Goal: Communication & Community: Connect with others

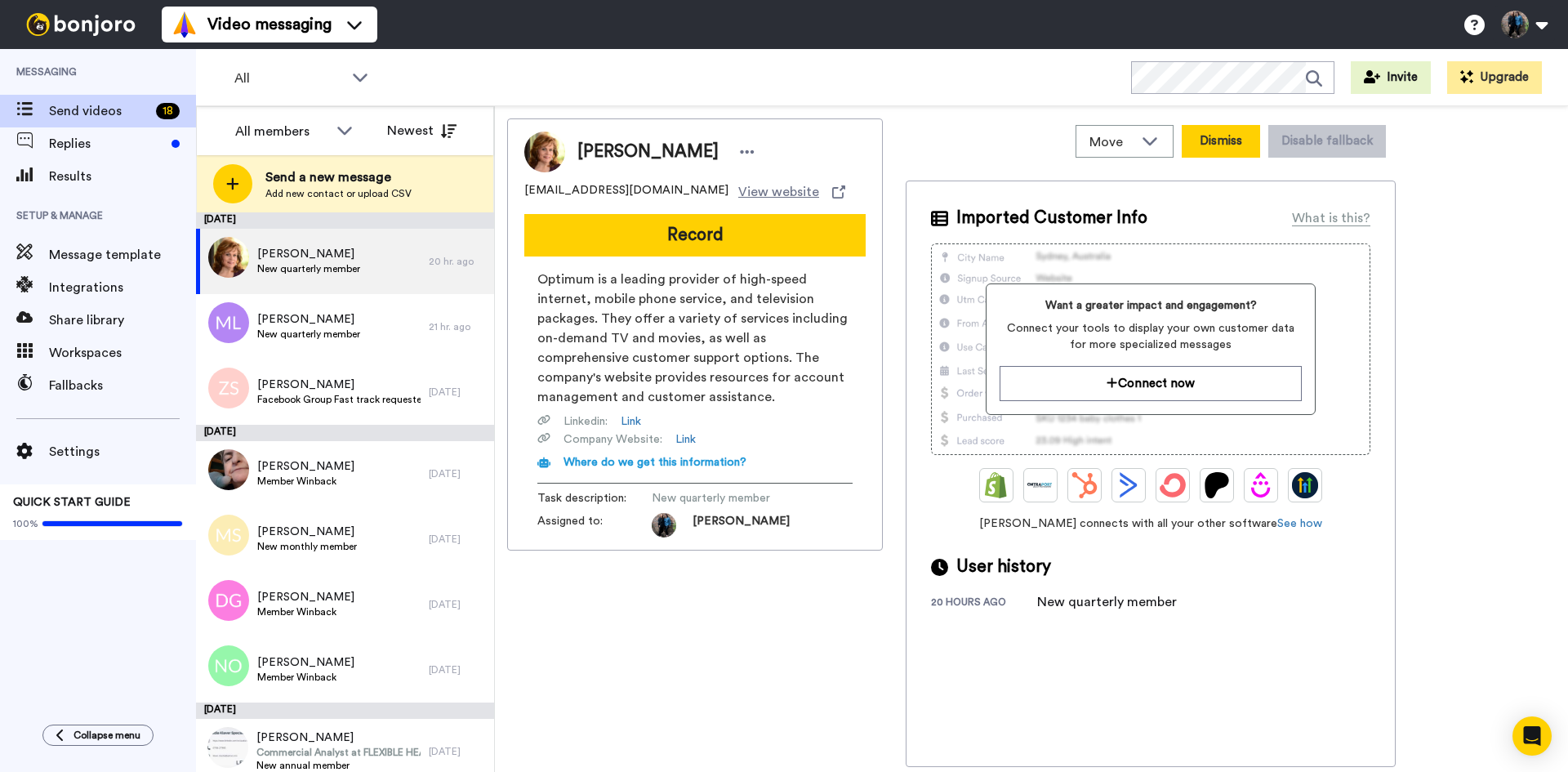
click at [1219, 131] on button "Dismiss" at bounding box center [1220, 141] width 78 height 32
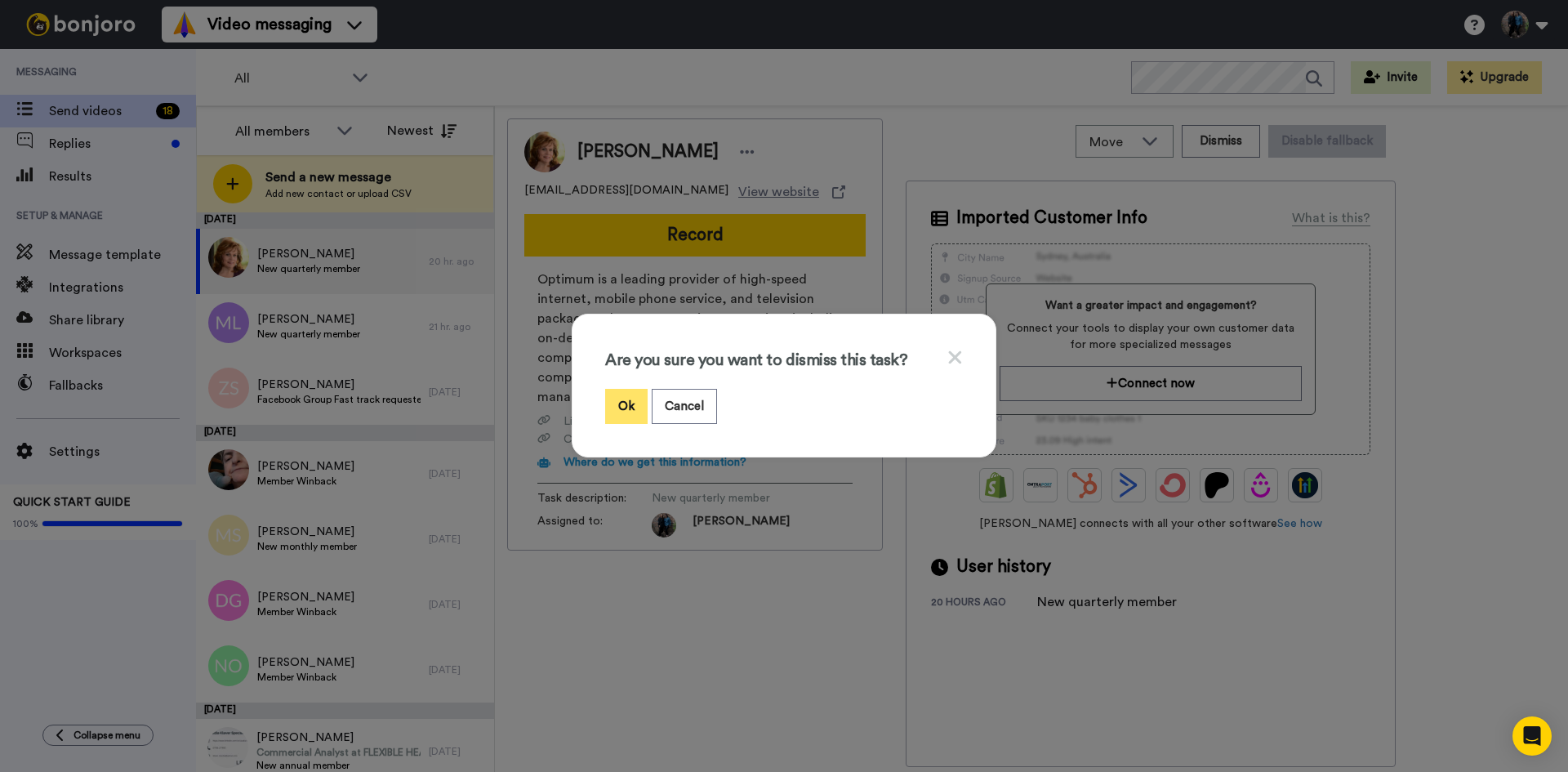
click at [618, 393] on button "Ok" at bounding box center [626, 407] width 42 height 35
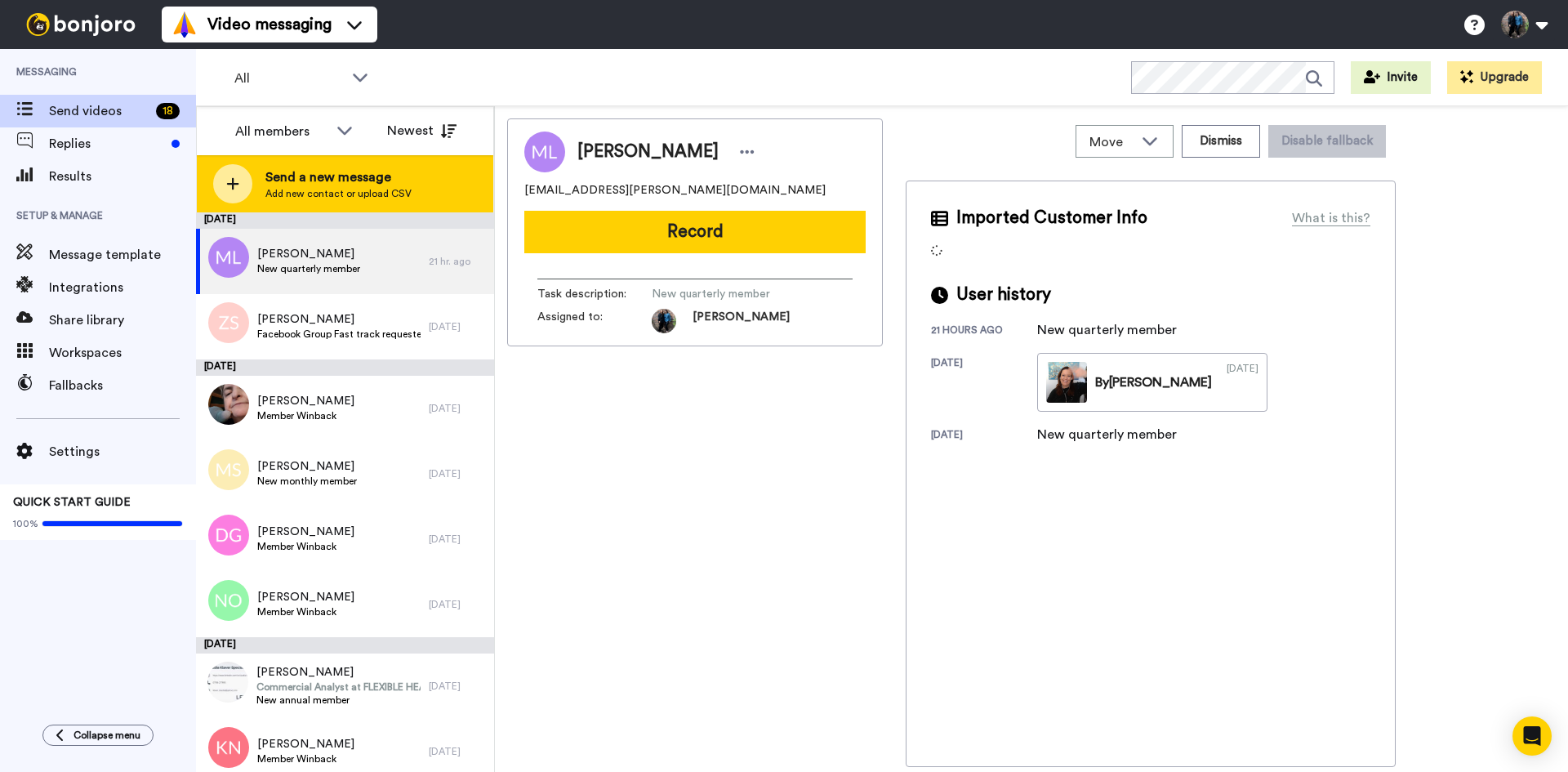
click at [234, 184] on icon at bounding box center [233, 184] width 12 height 12
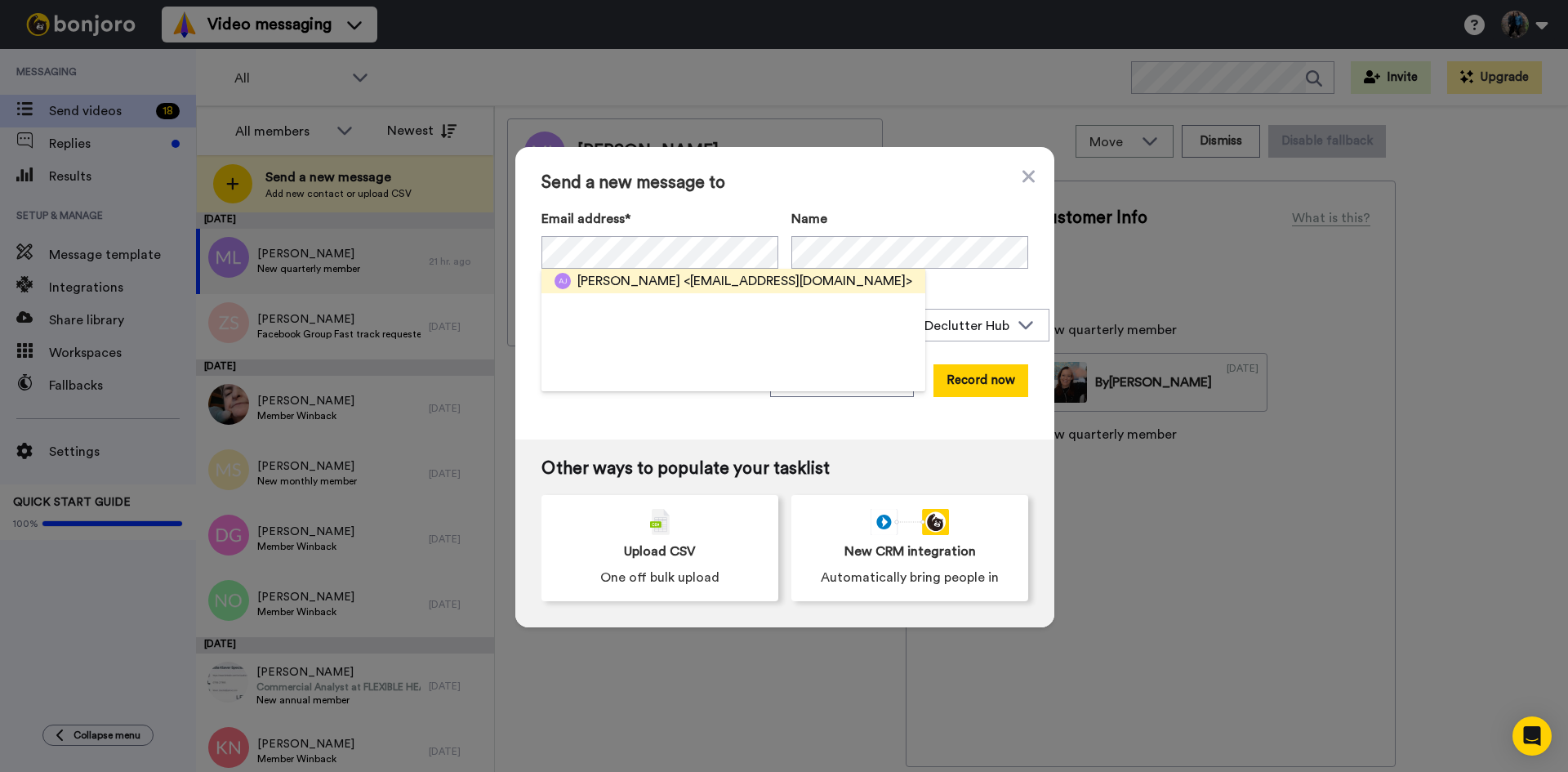
click at [604, 274] on span "Annette Jones" at bounding box center [629, 281] width 103 height 20
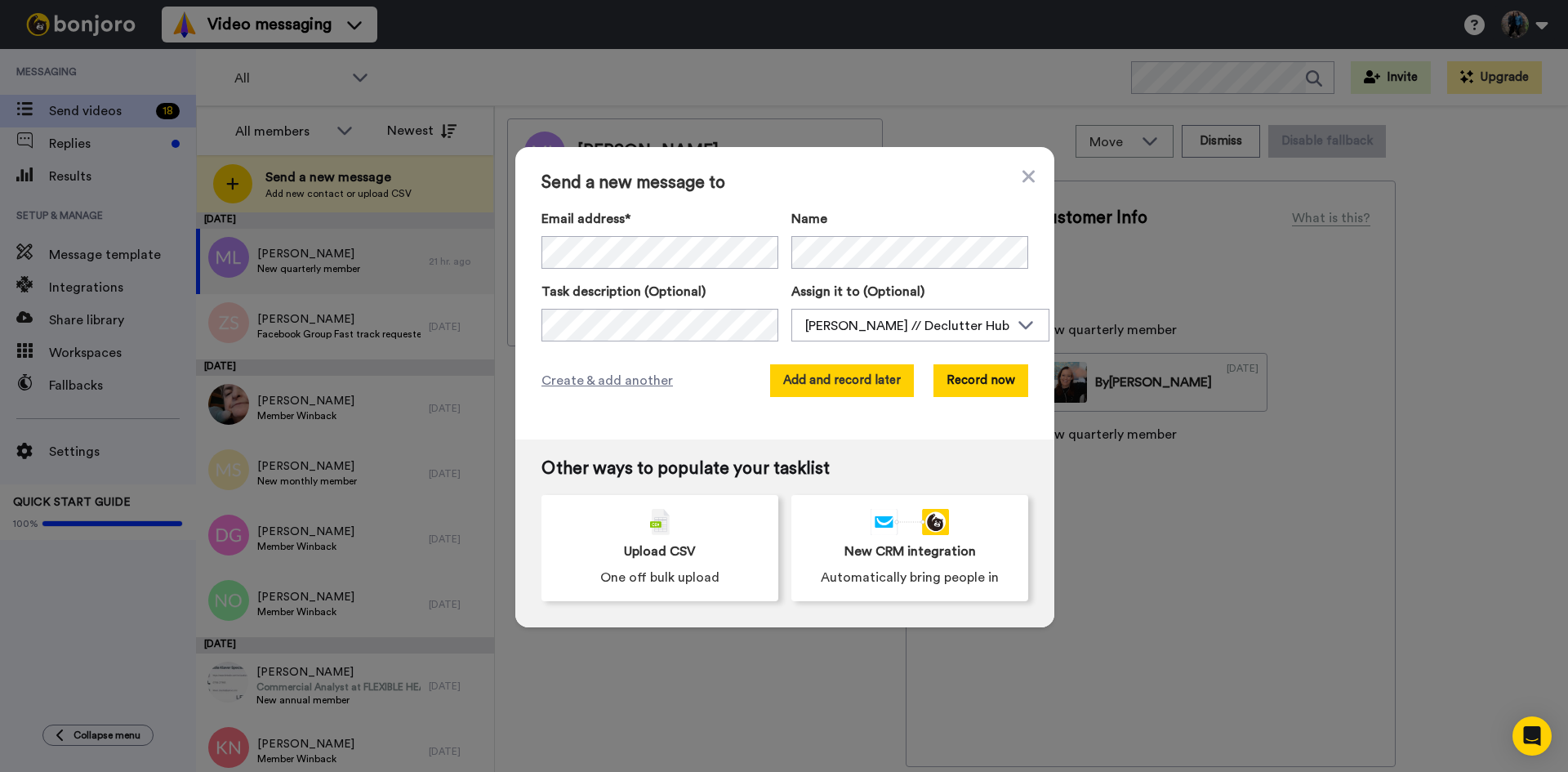
click at [852, 372] on button "Add and record later" at bounding box center [841, 380] width 144 height 32
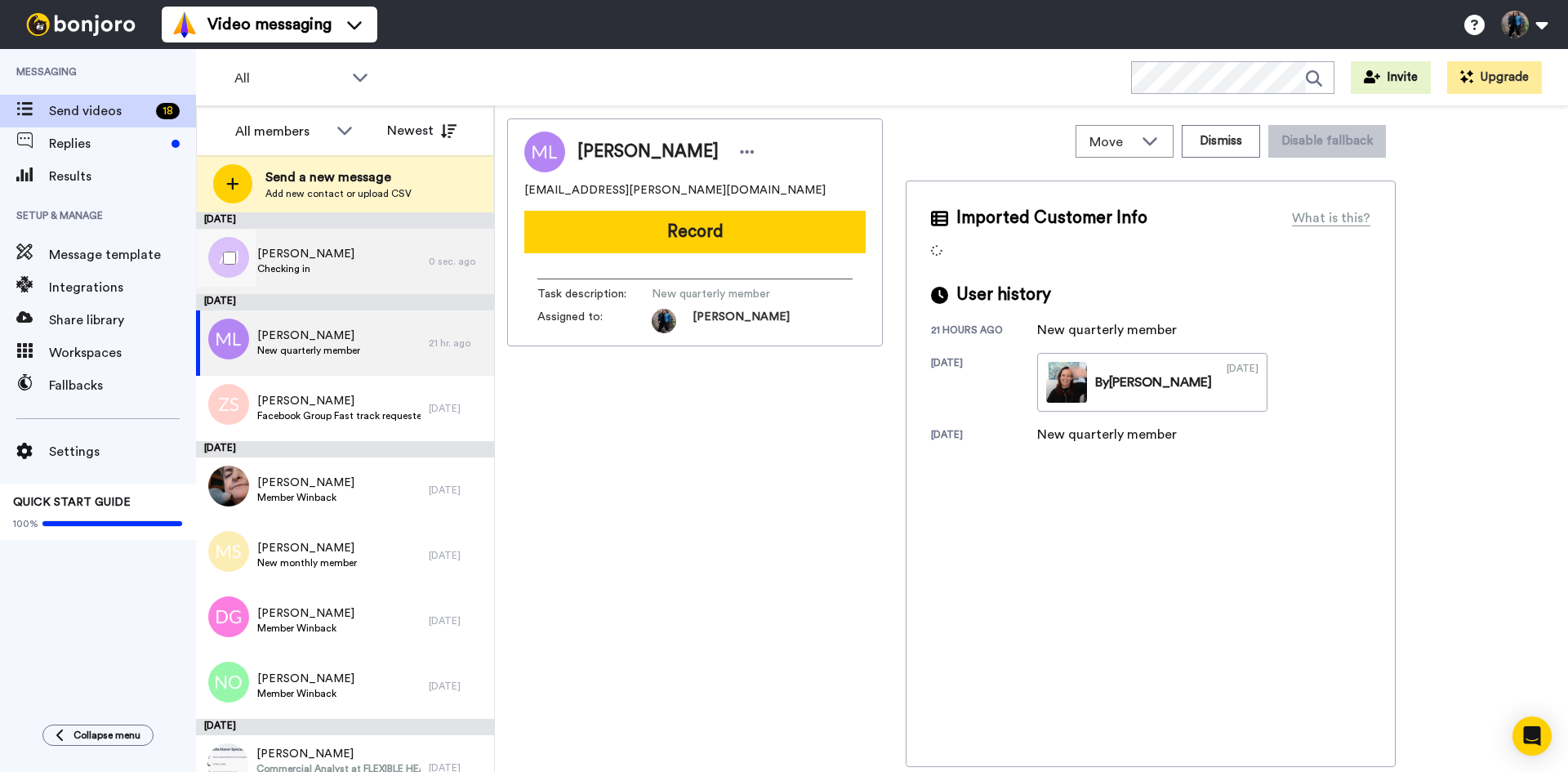
click at [309, 253] on span "Annette Jones" at bounding box center [305, 255] width 97 height 17
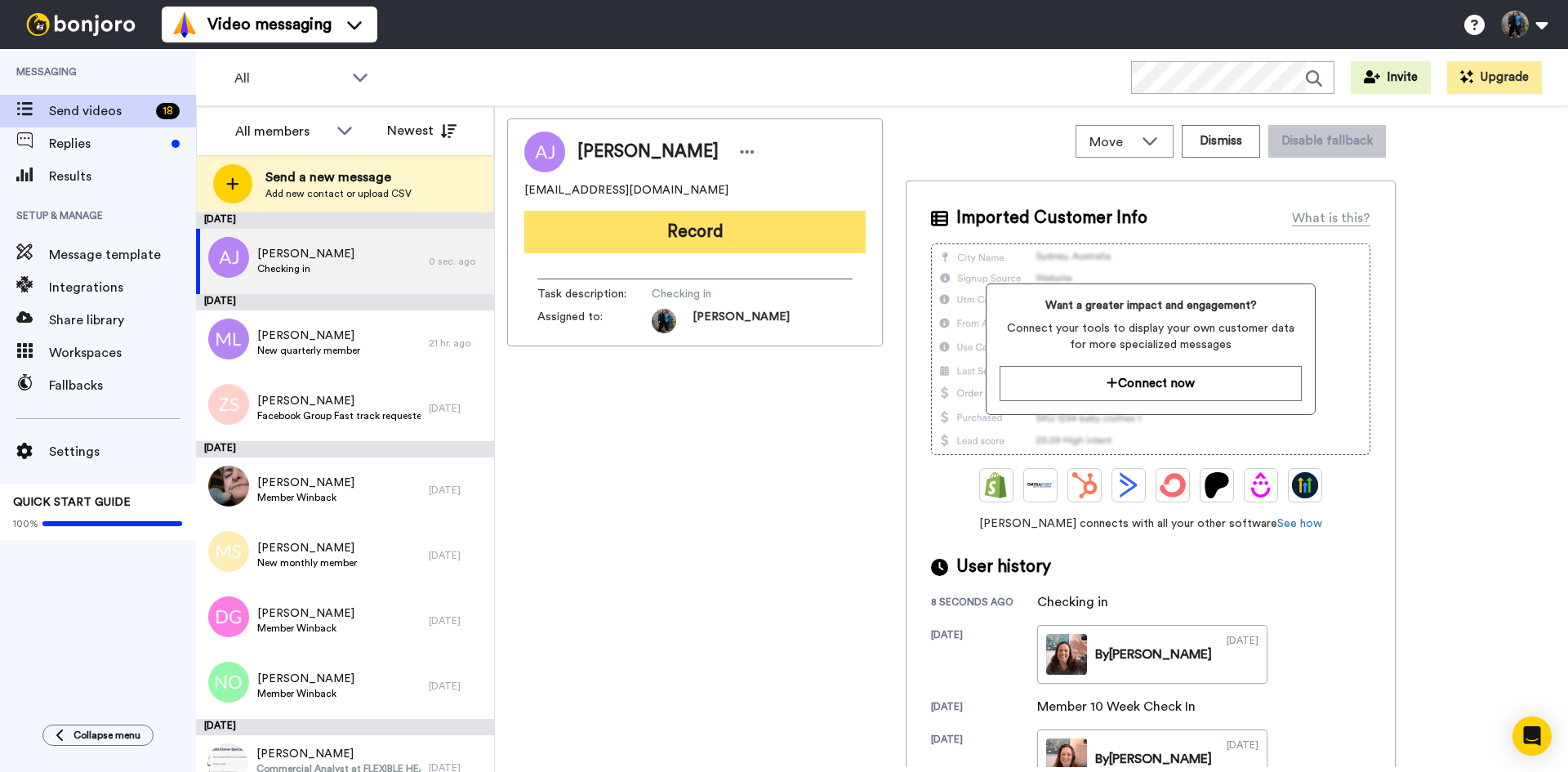
click at [675, 230] on button "Record" at bounding box center [695, 231] width 342 height 42
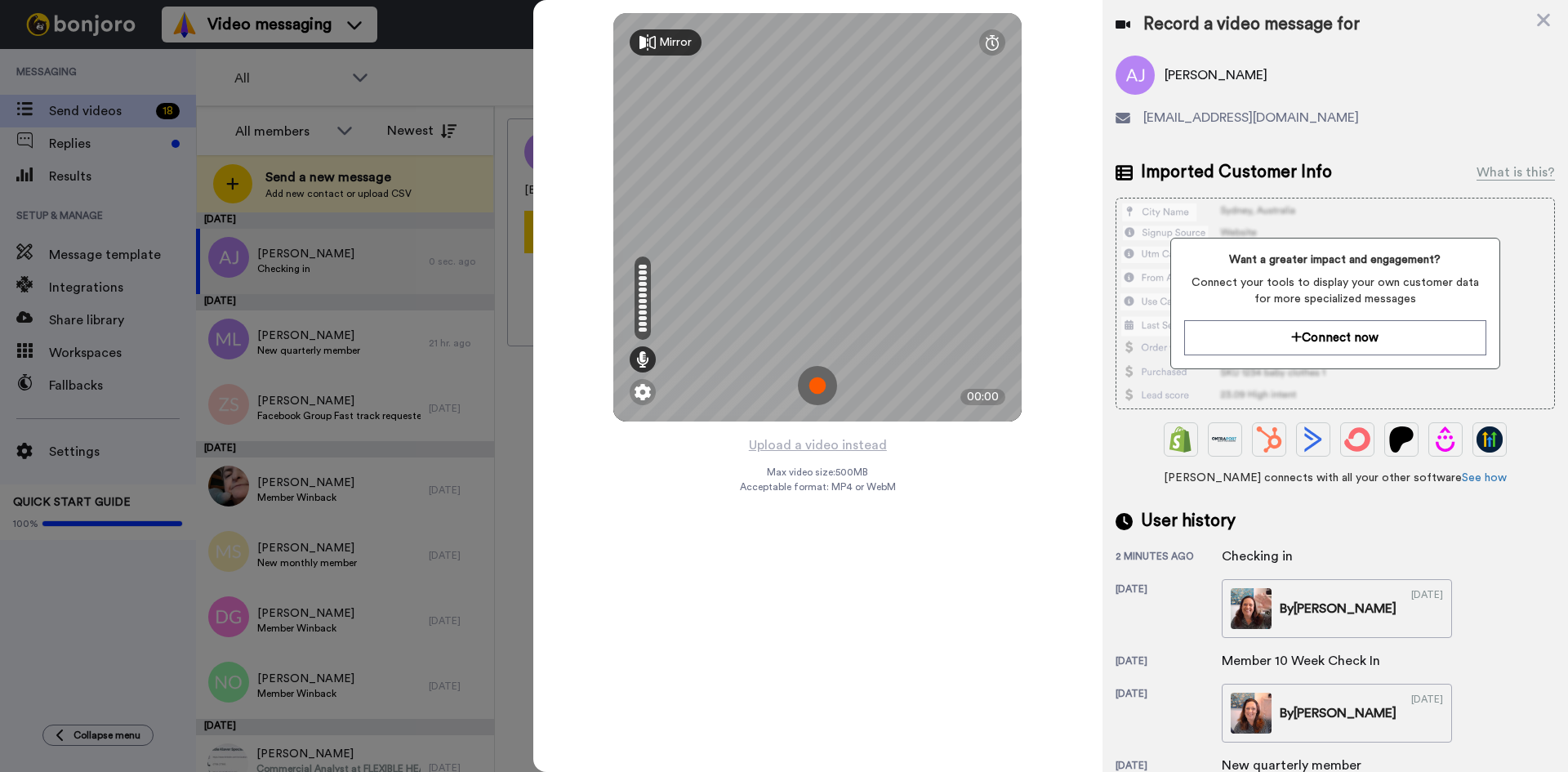
click at [812, 370] on img at bounding box center [817, 385] width 39 height 39
click at [813, 379] on img at bounding box center [817, 385] width 39 height 39
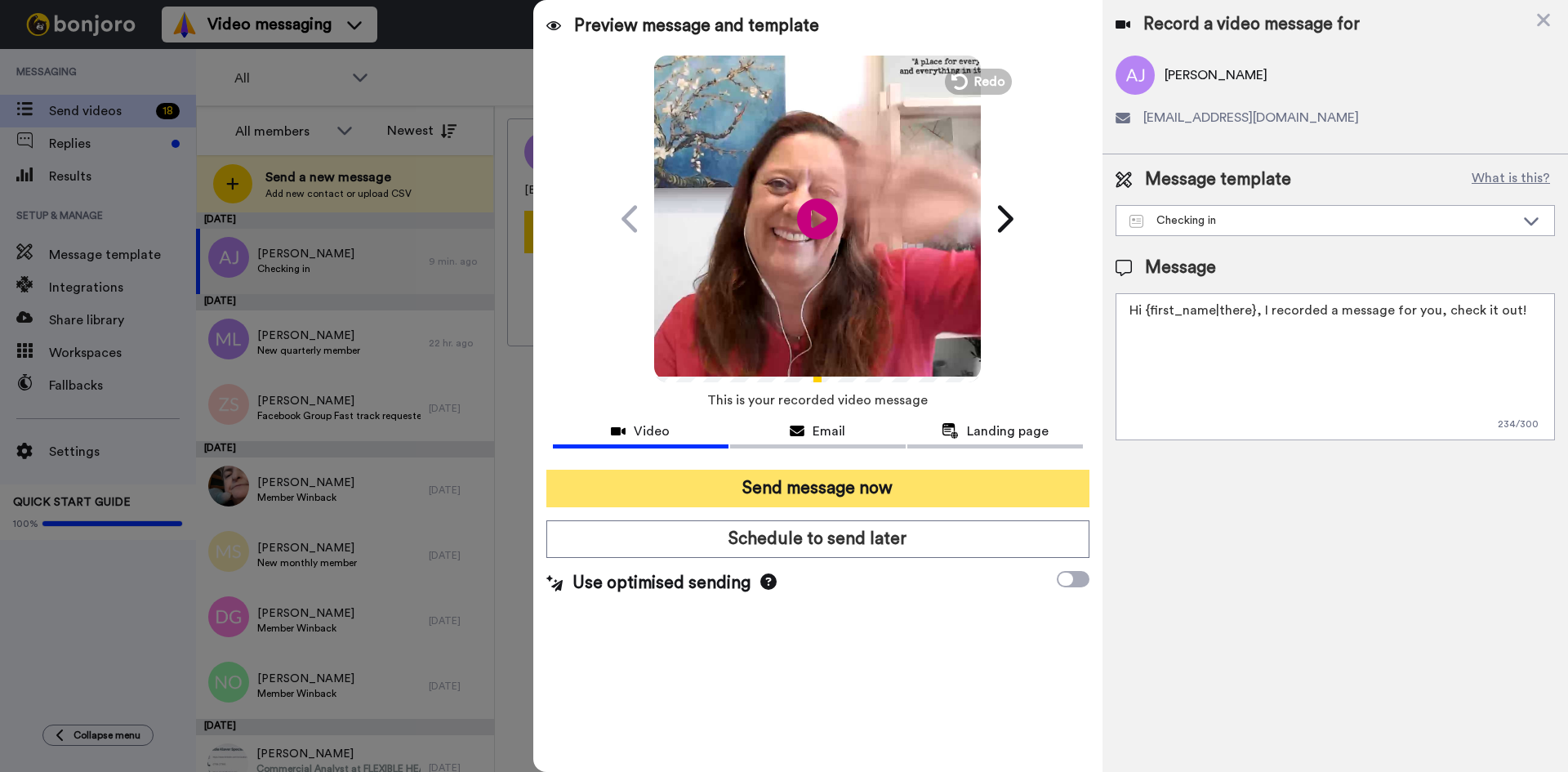
click at [819, 491] on button "Send message now" at bounding box center [817, 488] width 543 height 37
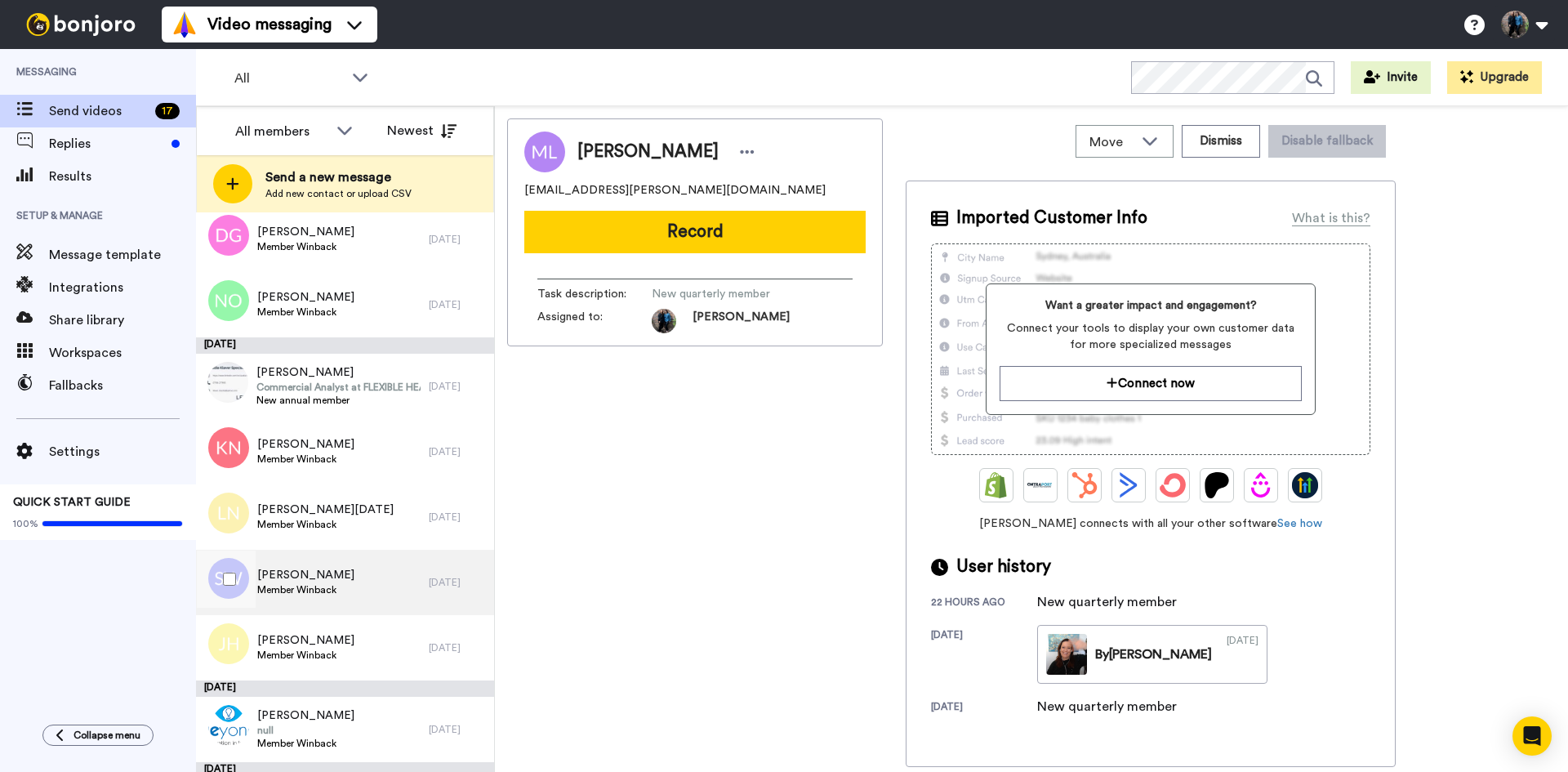
scroll to position [257, 0]
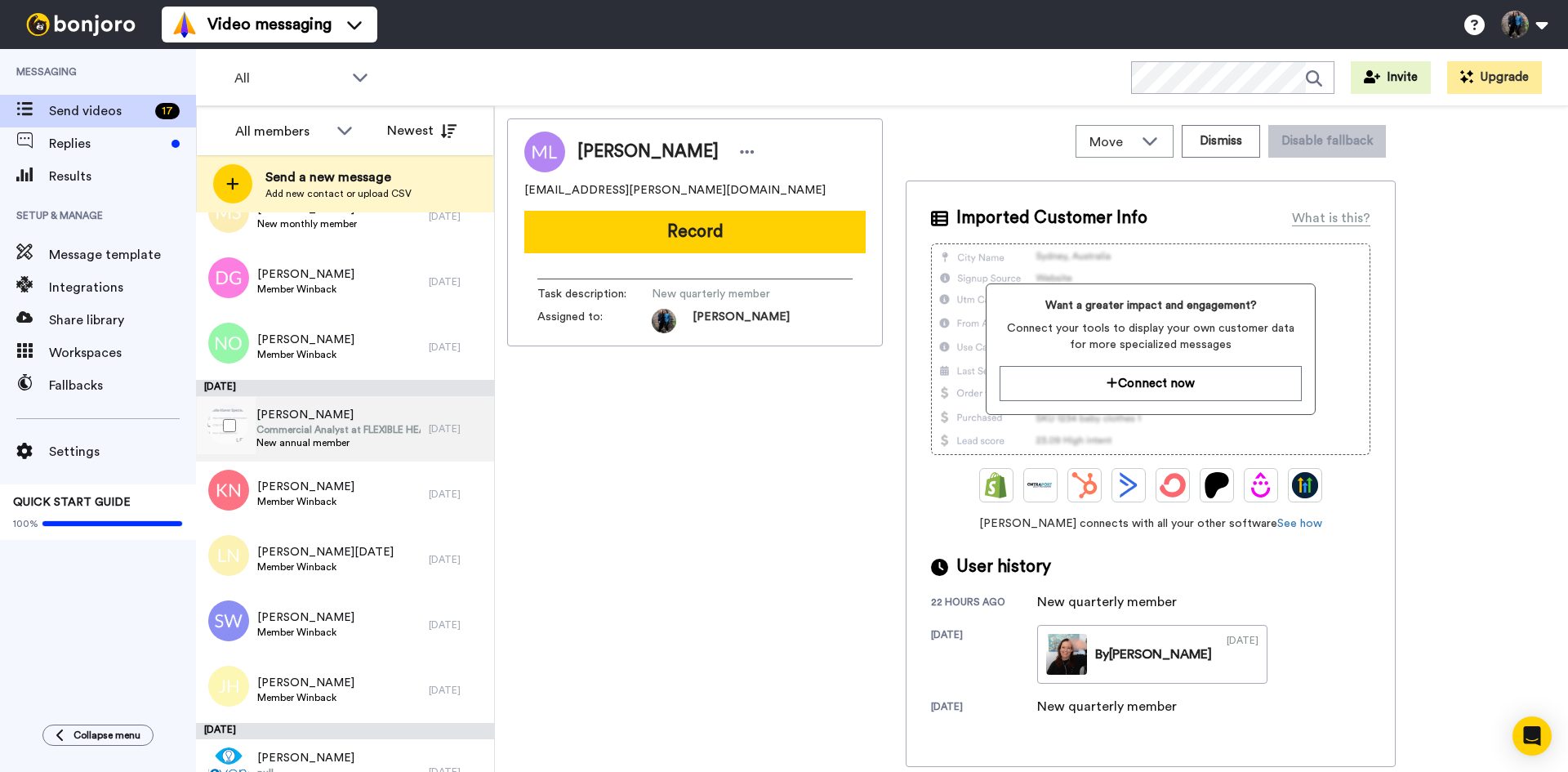
click at [335, 416] on span "[PERSON_NAME]" at bounding box center [338, 415] width 164 height 17
